Goal: Information Seeking & Learning: Compare options

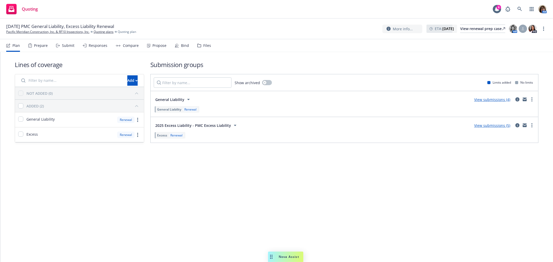
click at [133, 44] on div "Compare" at bounding box center [131, 46] width 16 height 4
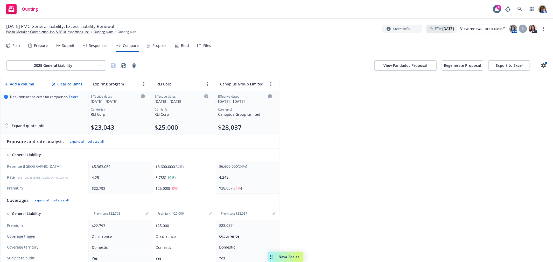
click at [502, 66] on button "Export to Excel" at bounding box center [508, 65] width 41 height 10
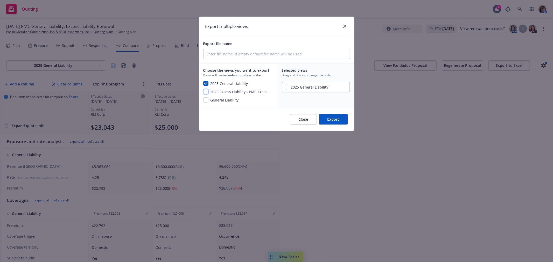
click at [205, 91] on input "checkbox" at bounding box center [205, 91] width 5 height 5
checkbox input "true"
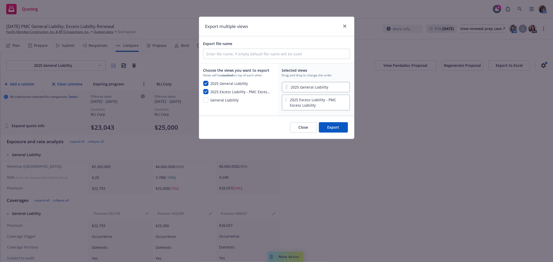
click at [336, 128] on button "Export" at bounding box center [333, 127] width 29 height 10
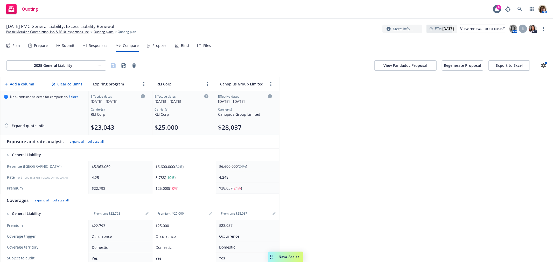
click at [6, 127] on icon at bounding box center [6, 127] width 5 height 5
